Goal: Use online tool/utility: Utilize a website feature to perform a specific function

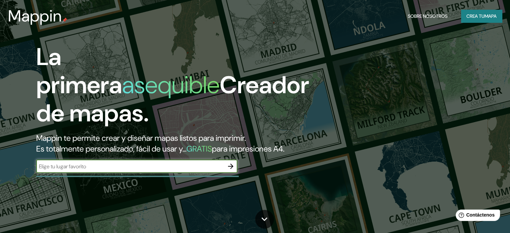
click at [216, 170] on input "text" at bounding box center [130, 167] width 188 height 8
type input "JJCP+CJ, 22130 İskender/[GEOGRAPHIC_DATA] [GEOGRAPHIC_DATA]/[GEOGRAPHIC_DATA], …"
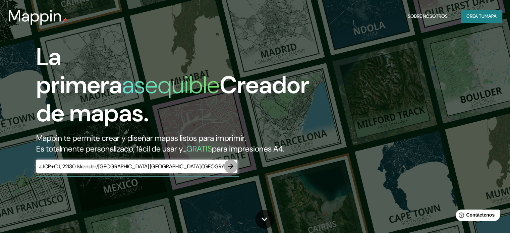
click at [230, 170] on icon "button" at bounding box center [231, 166] width 8 height 8
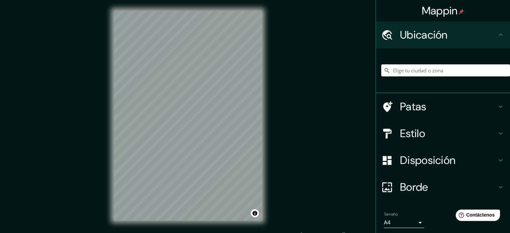
click at [425, 73] on input "Elige tu ciudad o zona" at bounding box center [446, 70] width 129 height 12
paste input "JJCP+CJ, 22130 İskender/[GEOGRAPHIC_DATA] [GEOGRAPHIC_DATA]/[GEOGRAPHIC_DATA], …"
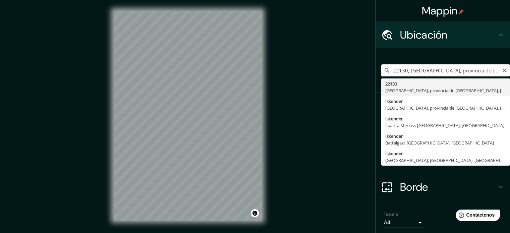
click at [453, 66] on input "22130, [GEOGRAPHIC_DATA], provincia de [GEOGRAPHIC_DATA], [GEOGRAPHIC_DATA]" at bounding box center [446, 70] width 129 height 12
paste input "41.621162754171074, 26.63694873871135"
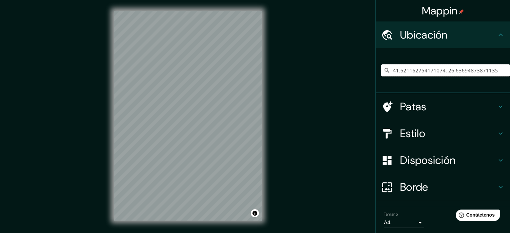
type input "41.621162754171074, 26.63694873871135"
click at [384, 72] on icon at bounding box center [387, 70] width 7 height 7
click at [386, 69] on input "41.621162754171074, 26.63694873871135" at bounding box center [446, 70] width 129 height 12
click at [489, 71] on input "41.621162754171074, 26.63694873871135" at bounding box center [446, 70] width 129 height 12
